Goal: Navigation & Orientation: Find specific page/section

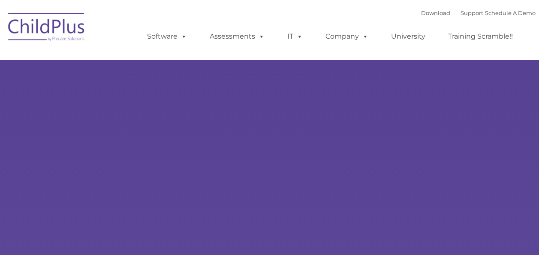
type input ""
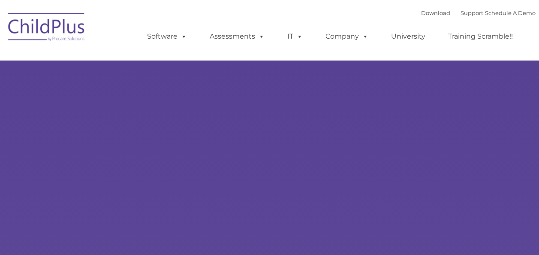
select select "MEDIUM"
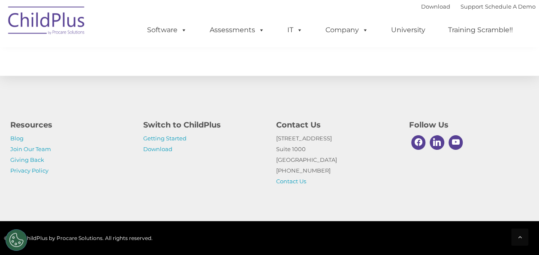
scroll to position [1041, 0]
click at [181, 136] on link "Getting Started" at bounding box center [164, 138] width 43 height 7
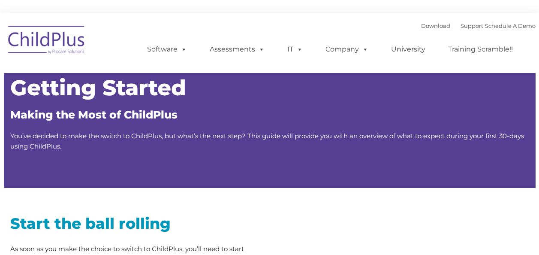
type input ""
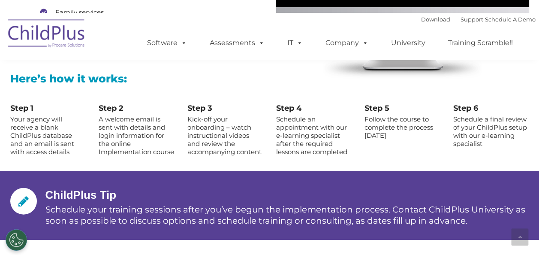
scroll to position [948, 0]
